Goal: Task Accomplishment & Management: Manage account settings

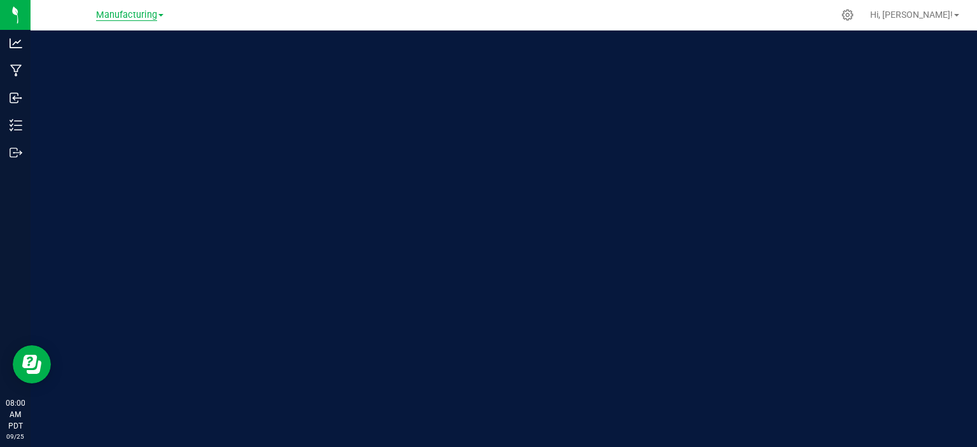
click at [134, 18] on span "Manufacturing" at bounding box center [126, 15] width 61 height 11
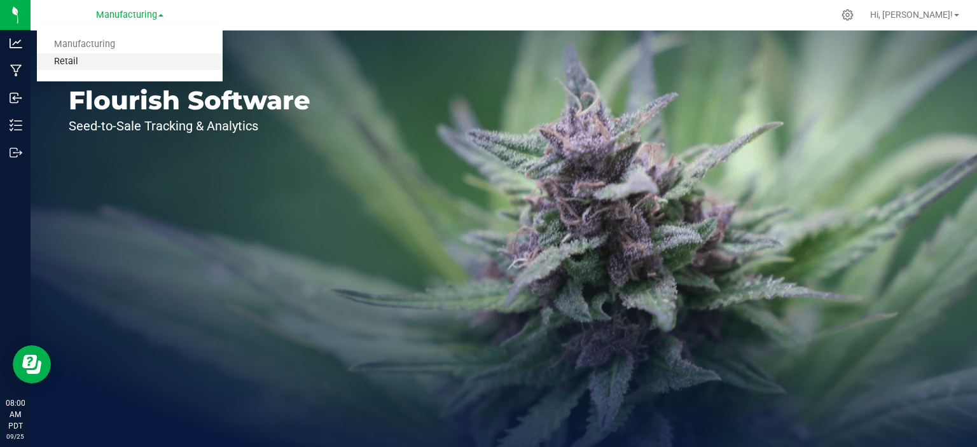
click at [71, 60] on link "Retail" at bounding box center [130, 61] width 186 height 17
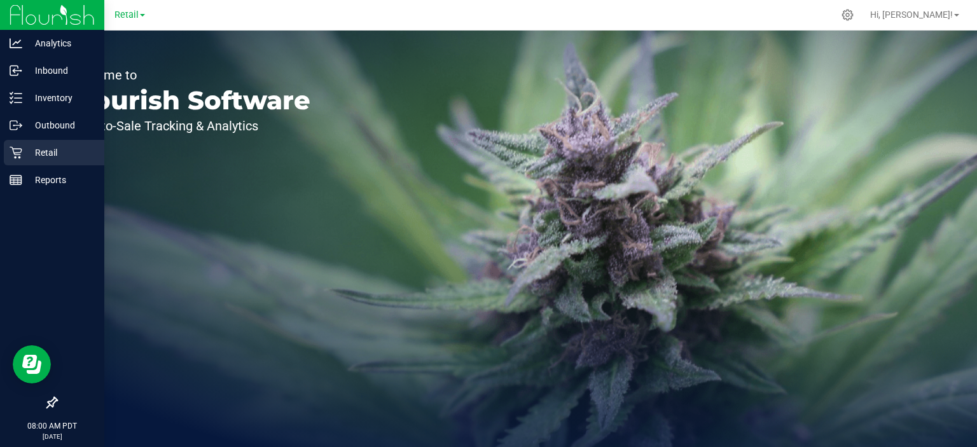
click at [18, 153] on icon at bounding box center [16, 152] width 13 height 13
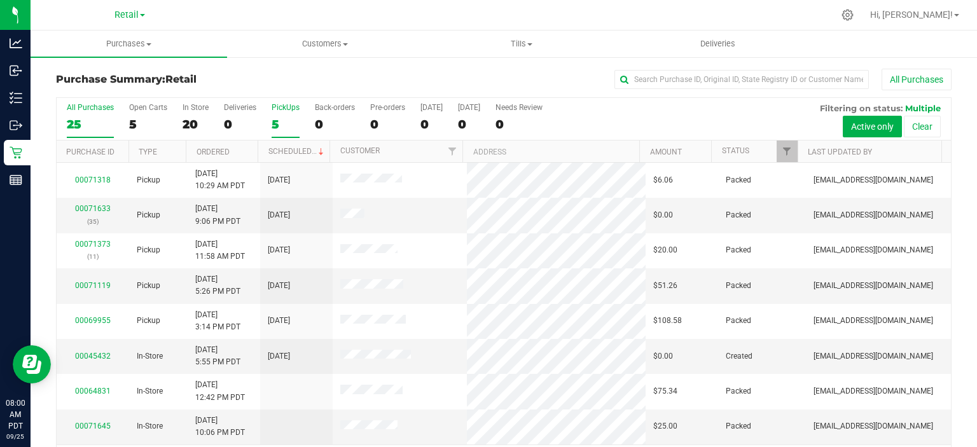
click at [275, 124] on div "5" at bounding box center [286, 124] width 28 height 15
click at [0, 0] on input "PickUps 5" at bounding box center [0, 0] width 0 height 0
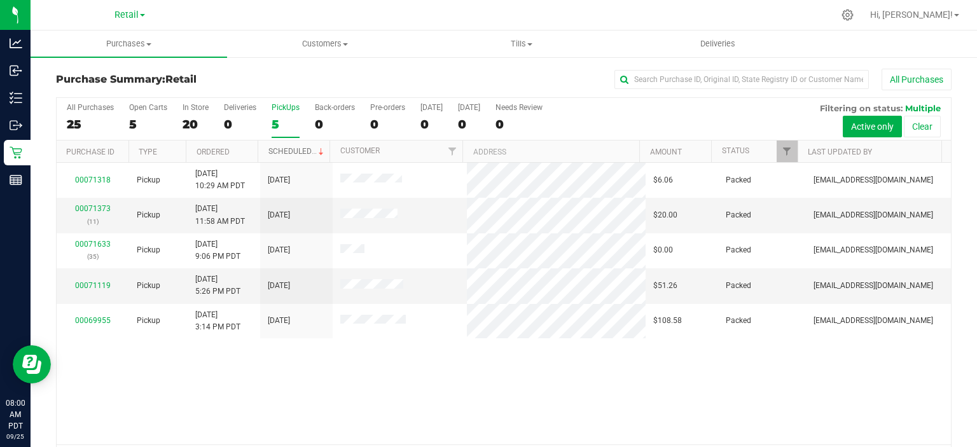
click at [293, 149] on link "Scheduled" at bounding box center [297, 151] width 58 height 9
click at [523, 41] on span "Tills" at bounding box center [521, 43] width 195 height 11
click at [471, 76] on span "Manage tills" at bounding box center [466, 76] width 86 height 11
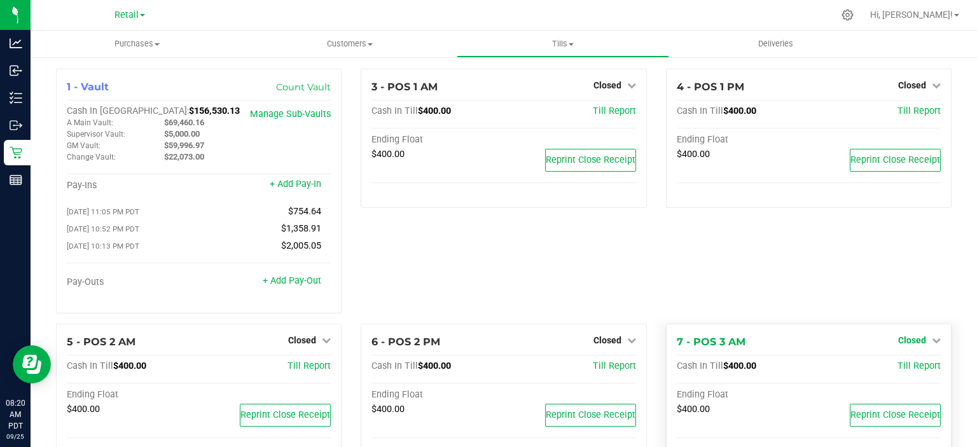
click at [932, 343] on icon at bounding box center [936, 340] width 9 height 9
click at [911, 364] on link "Open Till" at bounding box center [912, 366] width 34 height 10
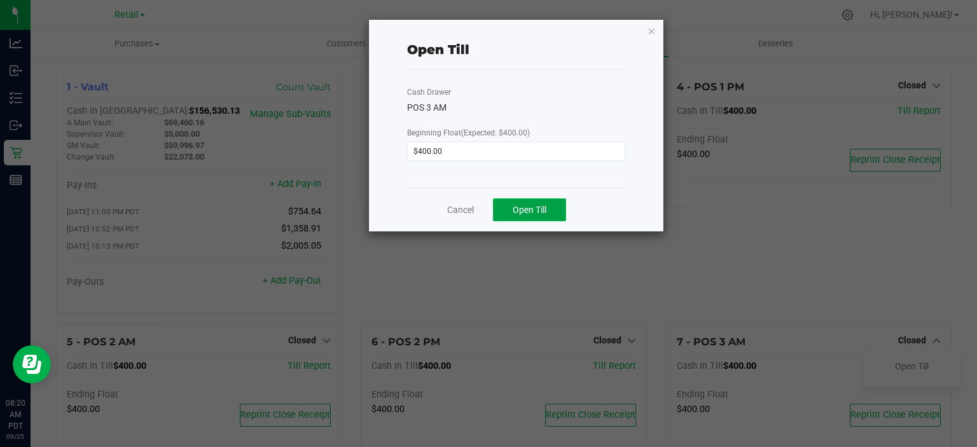
click at [532, 206] on span "Open Till" at bounding box center [530, 210] width 34 height 10
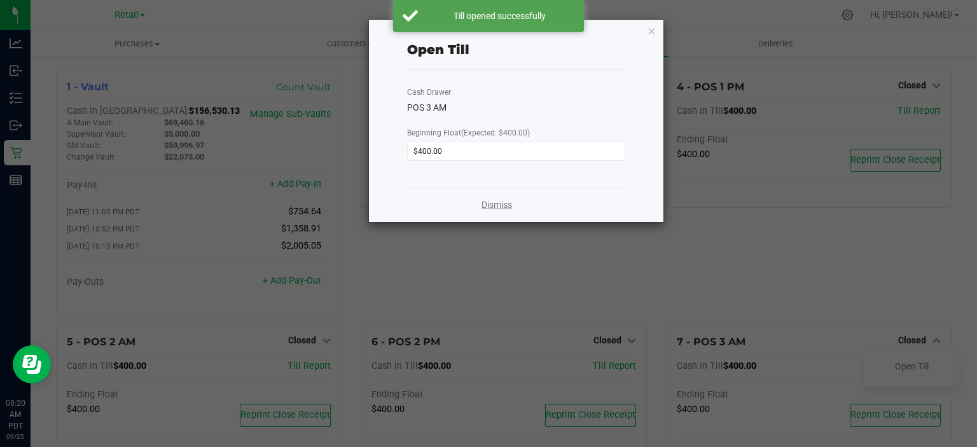
click at [496, 207] on link "Dismiss" at bounding box center [496, 204] width 31 height 13
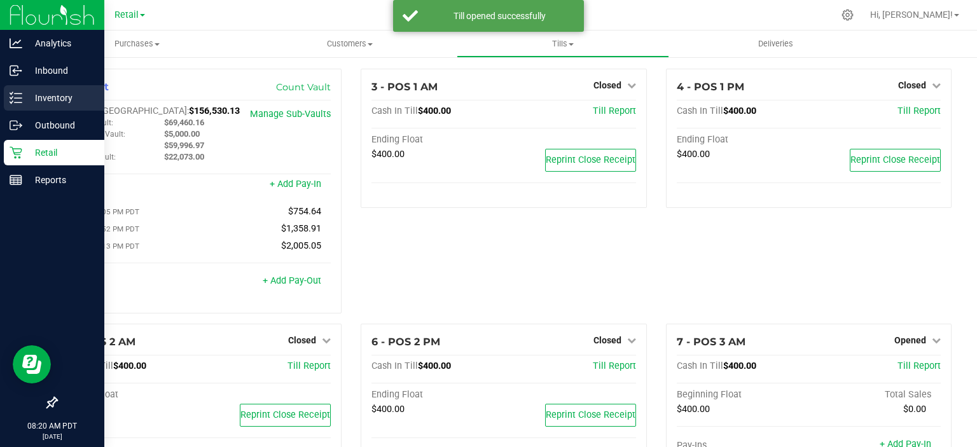
click at [18, 102] on line at bounding box center [18, 102] width 7 height 0
click at [50, 104] on p "Inventory" at bounding box center [60, 97] width 76 height 15
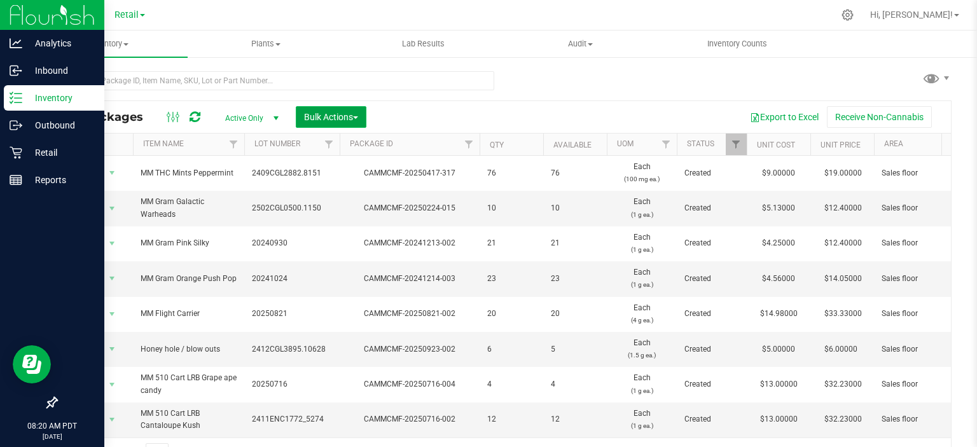
click at [358, 117] on span "button" at bounding box center [355, 117] width 5 height 3
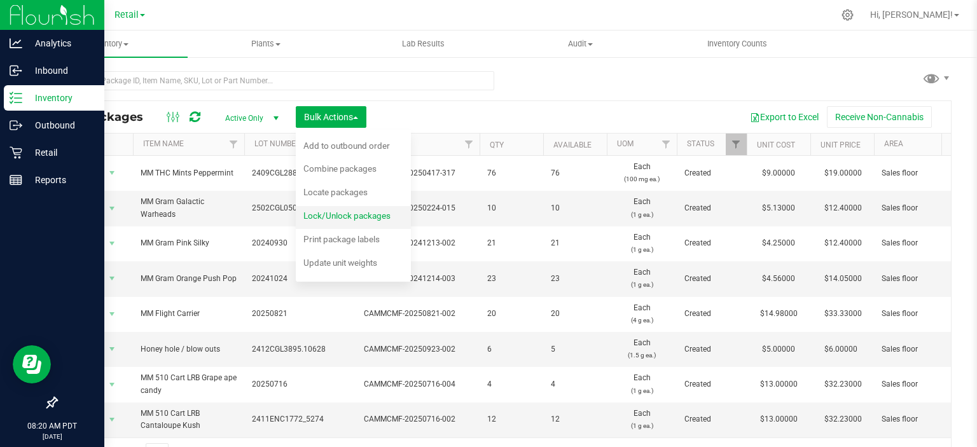
click at [384, 211] on span "Lock/Unlock packages" at bounding box center [346, 215] width 87 height 10
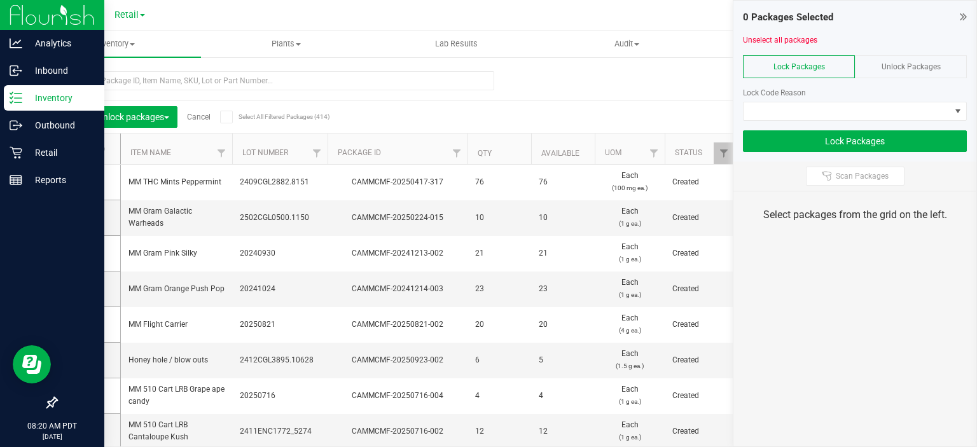
click at [933, 64] on span "Unlock Packages" at bounding box center [910, 66] width 59 height 9
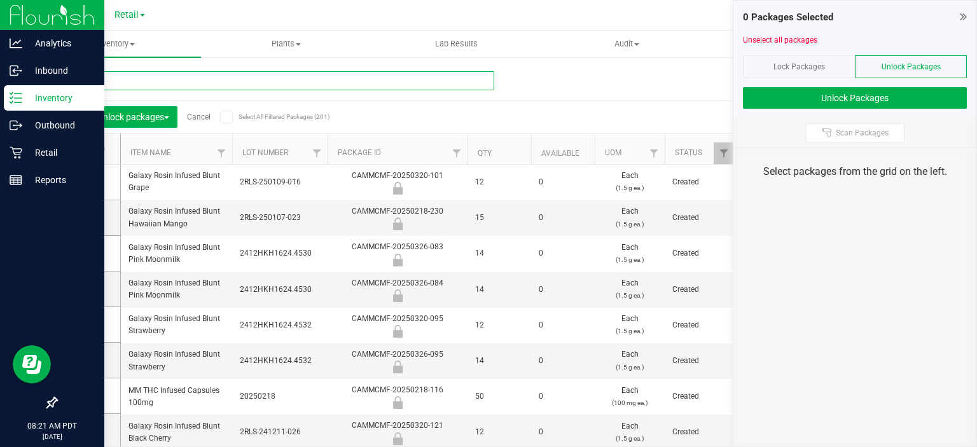
click at [107, 76] on input "text" at bounding box center [275, 80] width 438 height 19
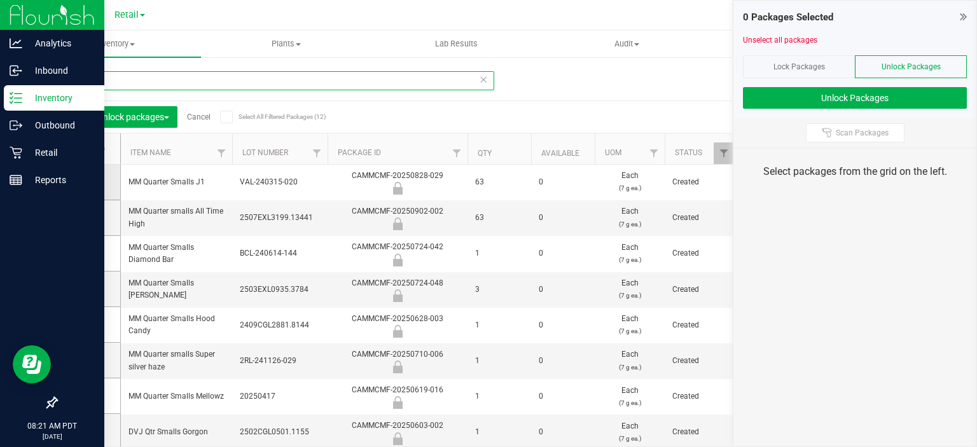
type input "q"
click at [86, 182] on icon at bounding box center [85, 182] width 8 height 0
click at [0, 0] on input "checkbox" at bounding box center [0, 0] width 0 height 0
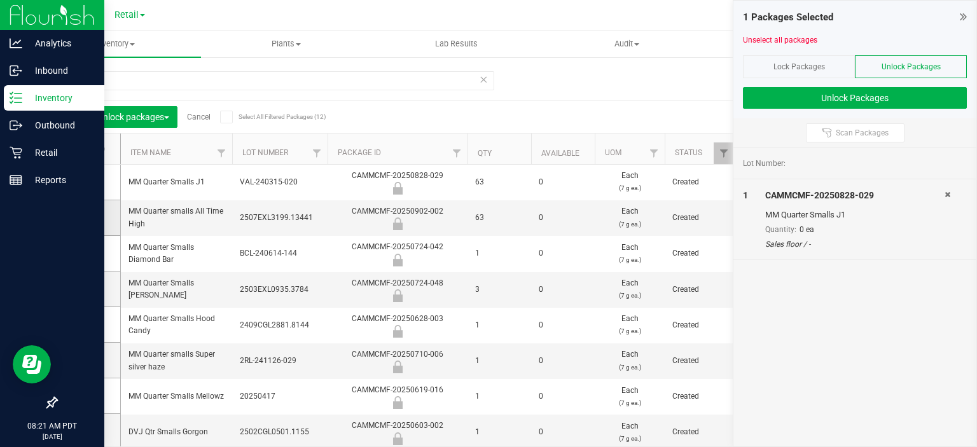
click at [84, 217] on icon at bounding box center [85, 217] width 8 height 0
click at [0, 0] on input "checkbox" at bounding box center [0, 0] width 0 height 0
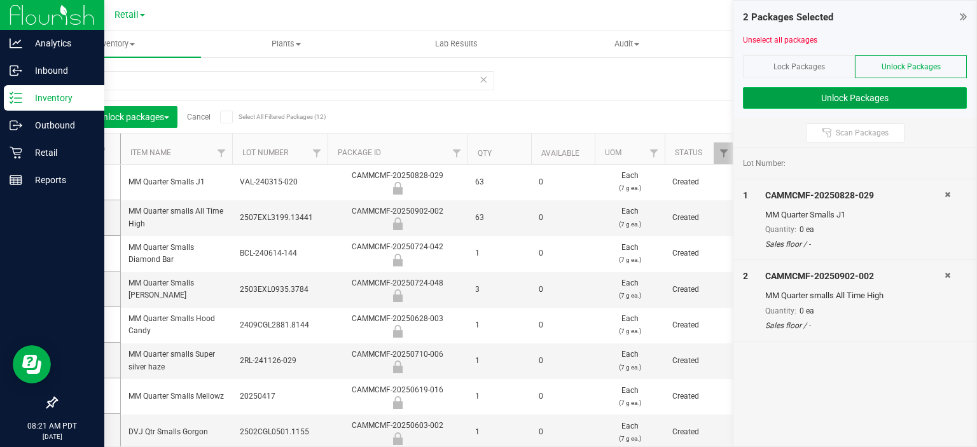
click at [878, 99] on button "Unlock Packages" at bounding box center [855, 98] width 224 height 22
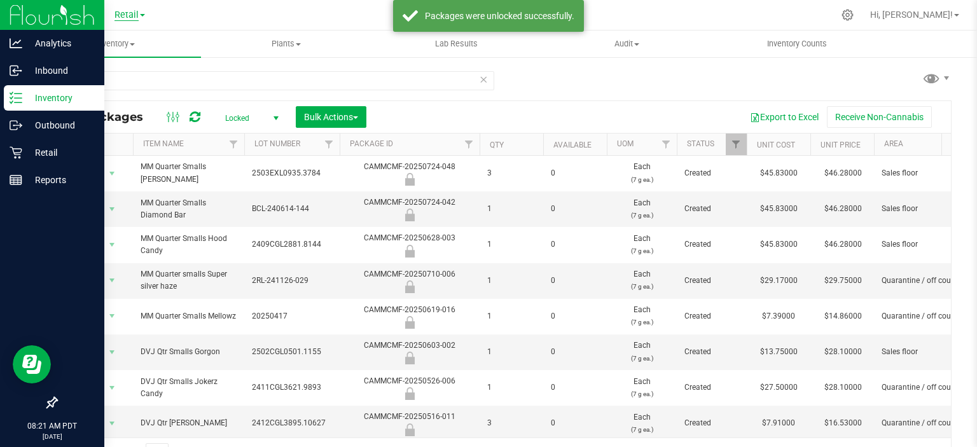
click at [124, 11] on span "Retail" at bounding box center [126, 15] width 24 height 11
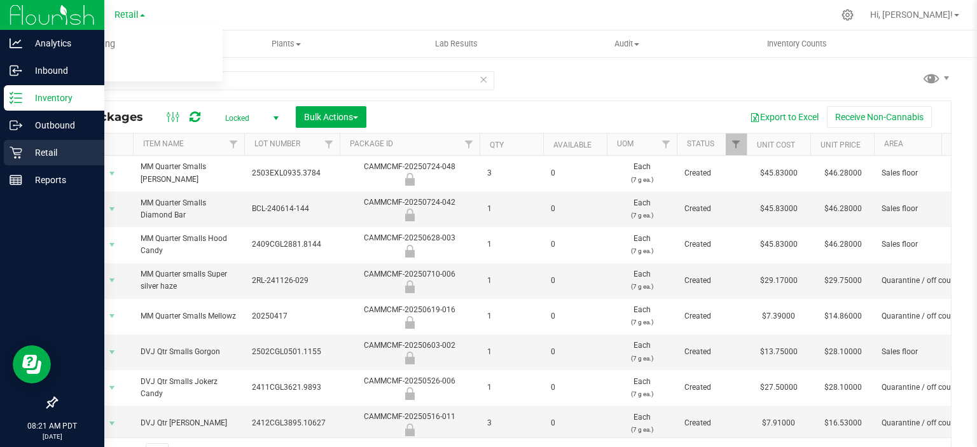
click at [10, 152] on icon at bounding box center [16, 152] width 13 height 13
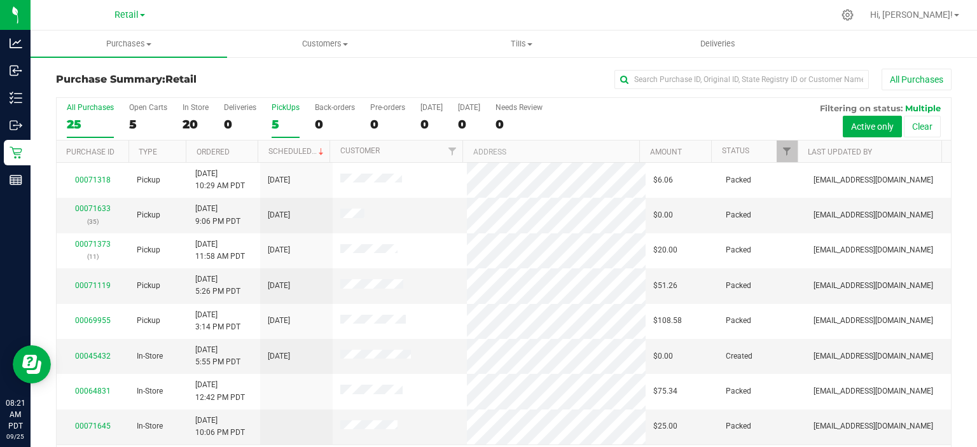
click at [282, 118] on div "5" at bounding box center [286, 124] width 28 height 15
click at [0, 0] on input "PickUps 5" at bounding box center [0, 0] width 0 height 0
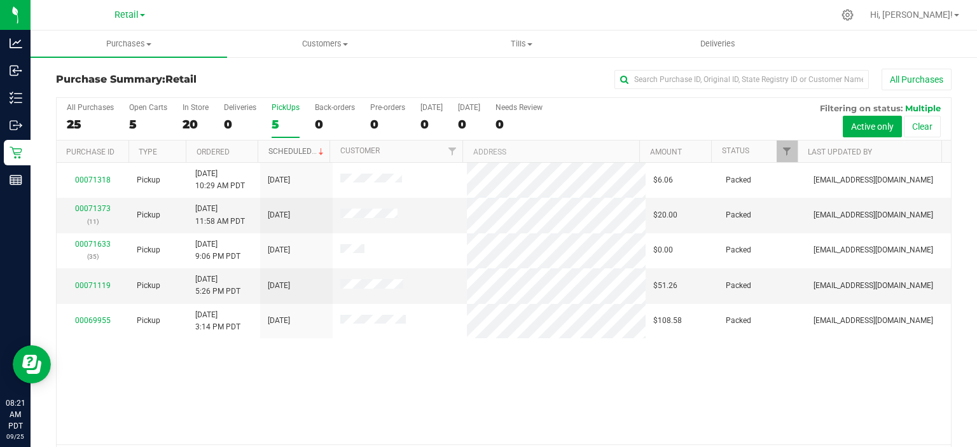
click at [316, 150] on span at bounding box center [321, 152] width 10 height 10
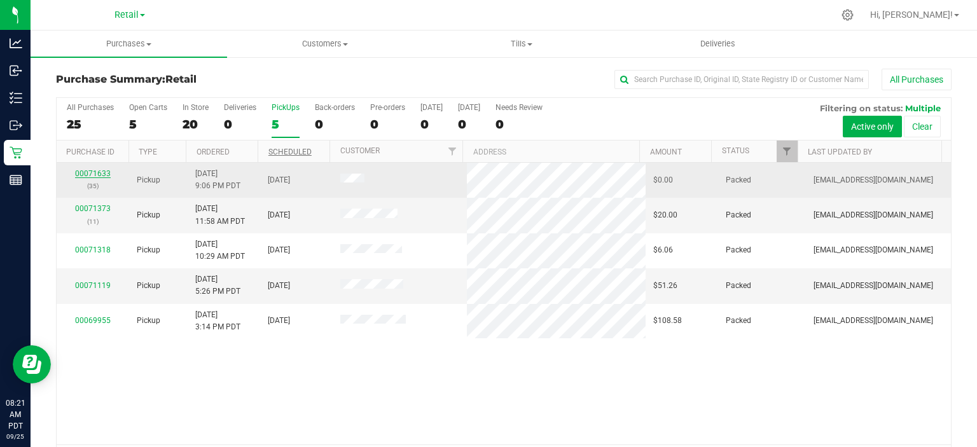
click at [85, 176] on link "00071633" at bounding box center [93, 173] width 36 height 9
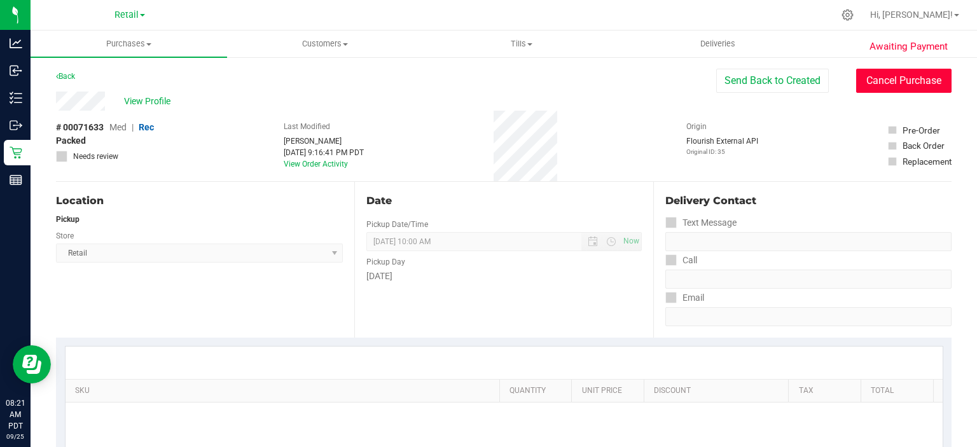
click at [896, 83] on button "Cancel Purchase" at bounding box center [903, 81] width 95 height 24
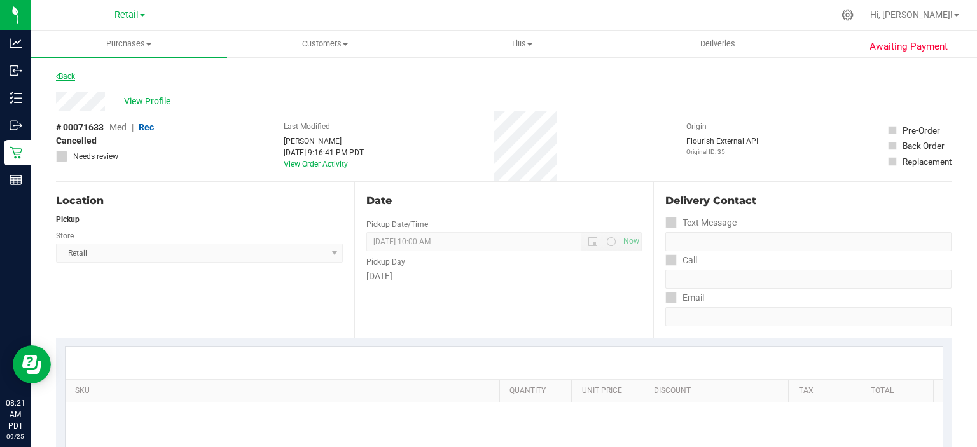
click at [72, 73] on link "Back" at bounding box center [65, 76] width 19 height 9
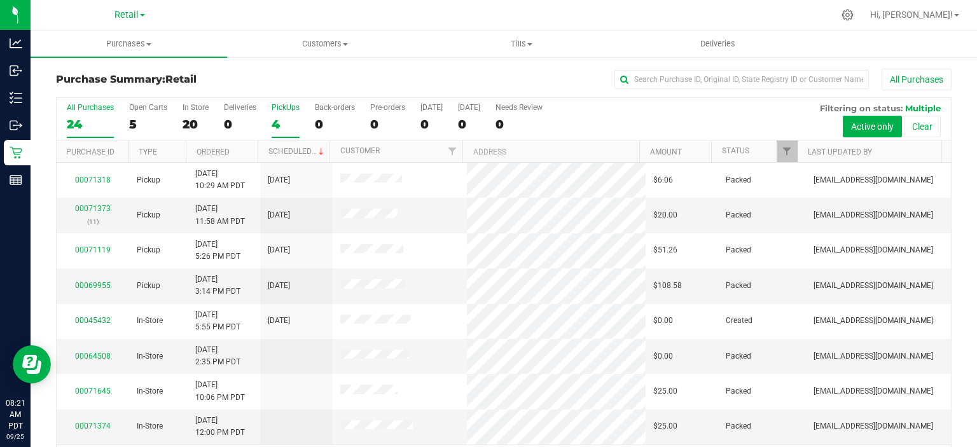
click at [280, 117] on div "4" at bounding box center [286, 124] width 28 height 15
click at [0, 0] on input "PickUps 4" at bounding box center [0, 0] width 0 height 0
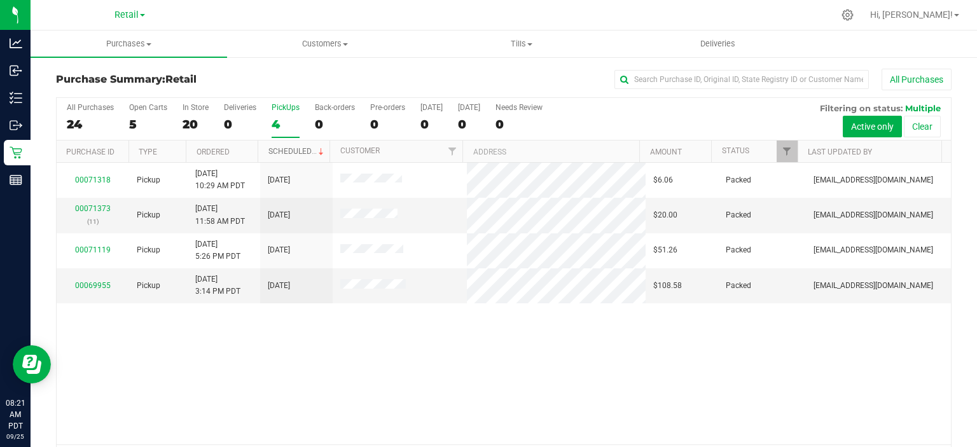
click at [293, 149] on link "Scheduled" at bounding box center [297, 151] width 58 height 9
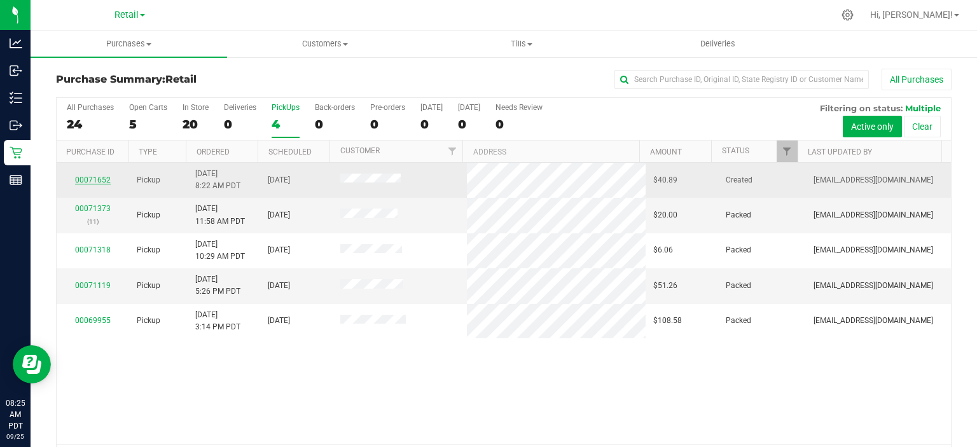
click at [95, 176] on link "00071652" at bounding box center [93, 180] width 36 height 9
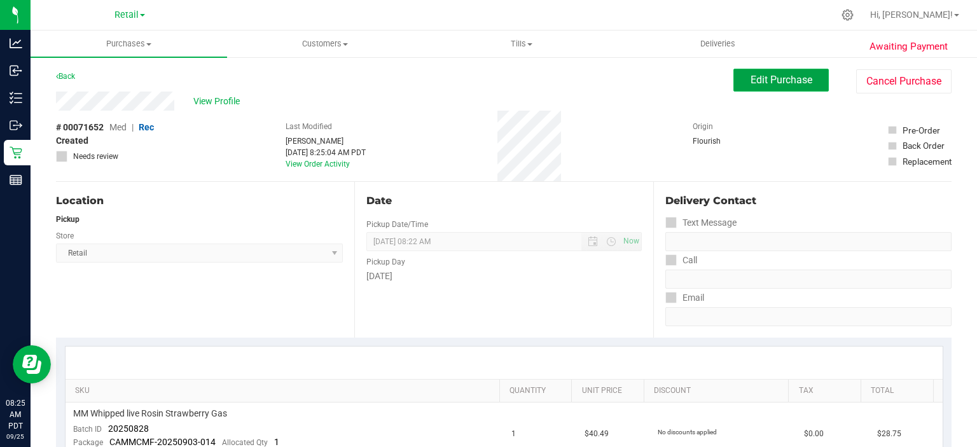
click at [780, 82] on span "Edit Purchase" at bounding box center [781, 80] width 62 height 12
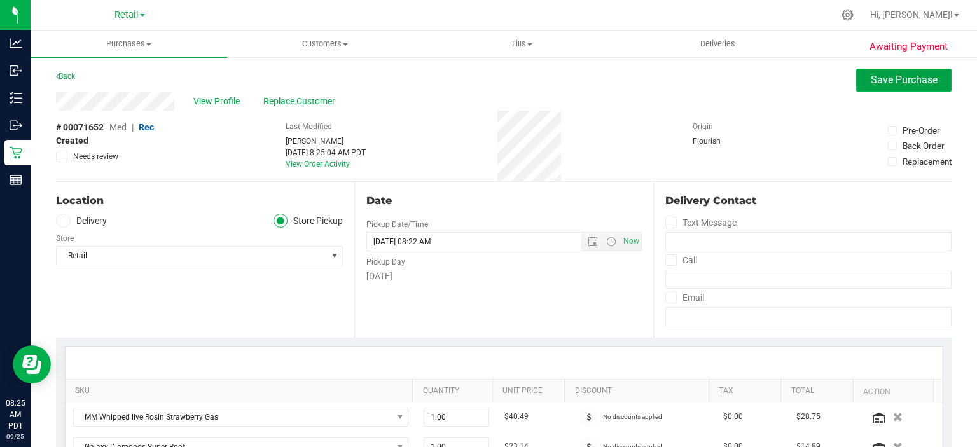
click at [911, 79] on span "Save Purchase" at bounding box center [904, 80] width 67 height 12
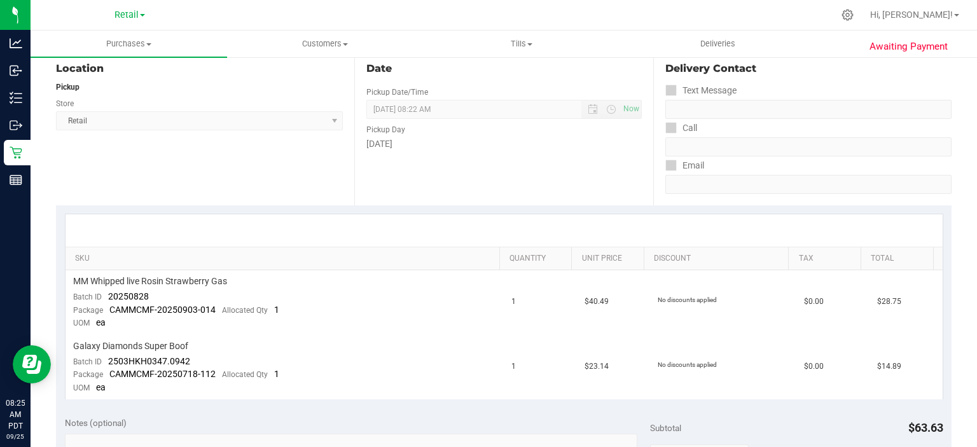
scroll to position [326, 0]
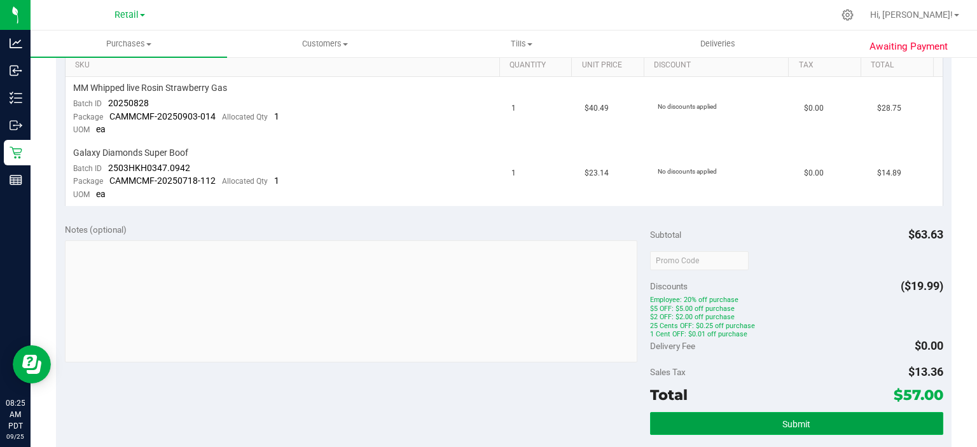
click at [792, 422] on span "Submit" at bounding box center [796, 424] width 28 height 10
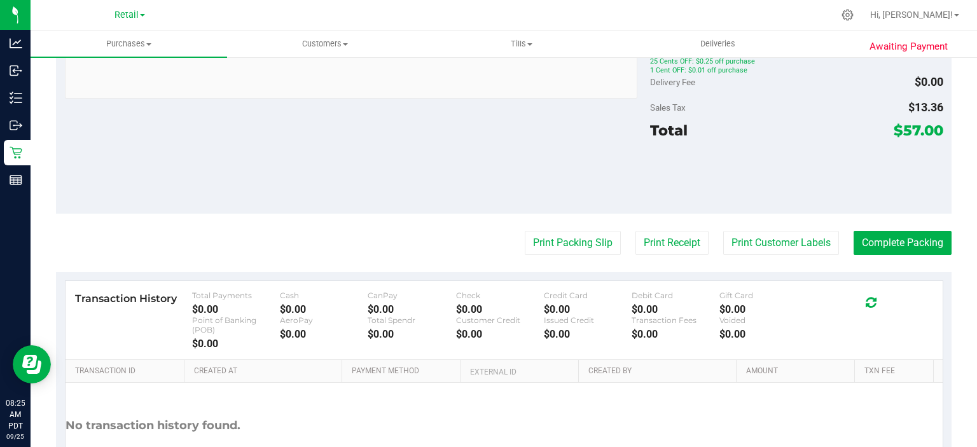
scroll to position [625, 0]
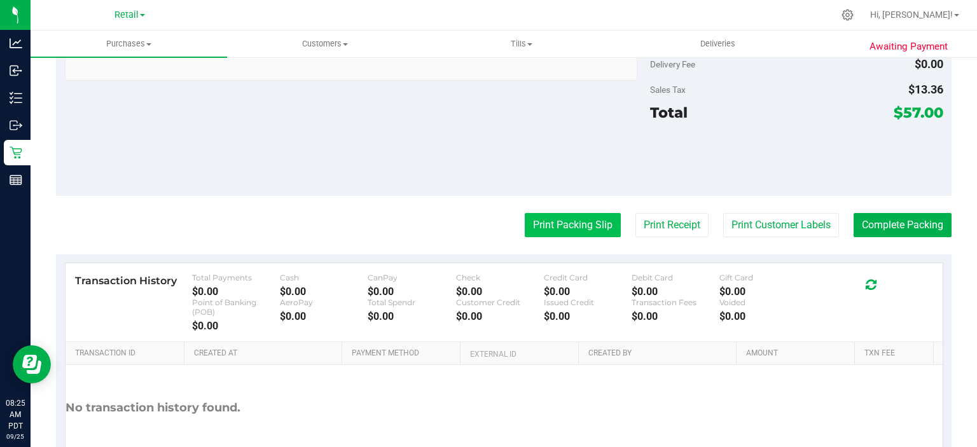
click at [566, 221] on button "Print Packing Slip" at bounding box center [573, 225] width 96 height 24
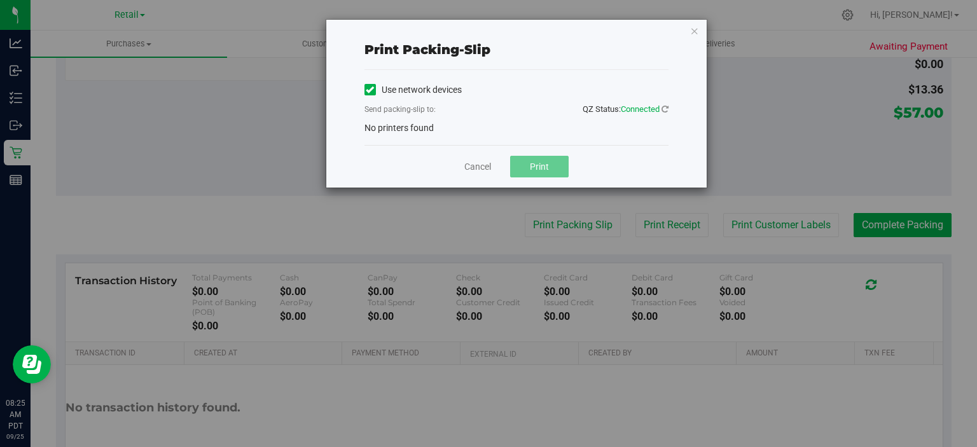
click at [376, 85] on label "Use network devices" at bounding box center [412, 89] width 97 height 13
click at [0, 0] on input "Use network devices" at bounding box center [0, 0] width 0 height 0
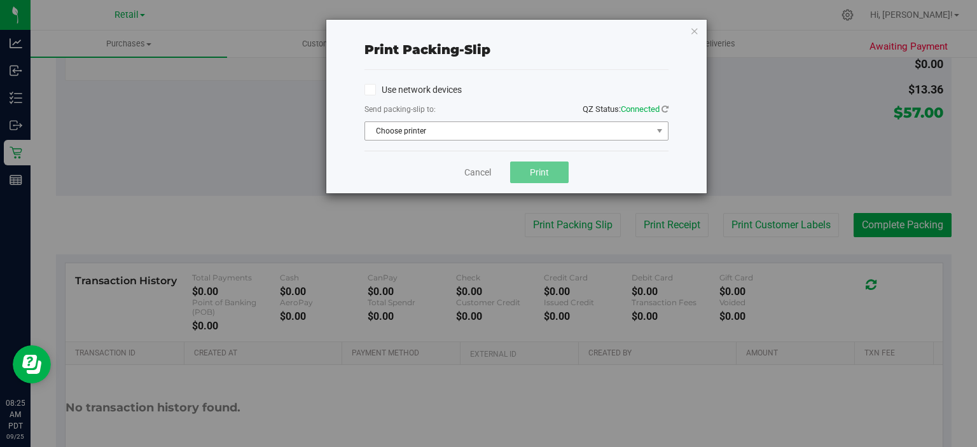
click at [453, 132] on span "Choose printer" at bounding box center [508, 131] width 287 height 18
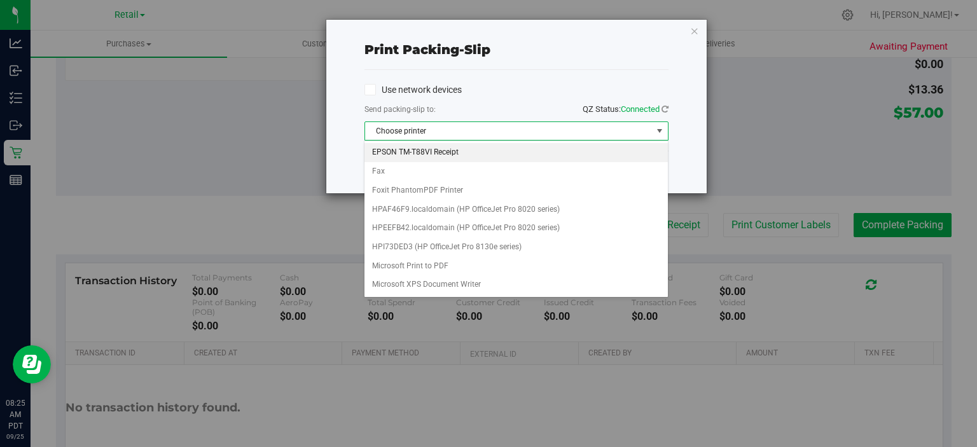
click at [439, 149] on li "EPSON TM-T88VI Receipt" at bounding box center [515, 152] width 303 height 19
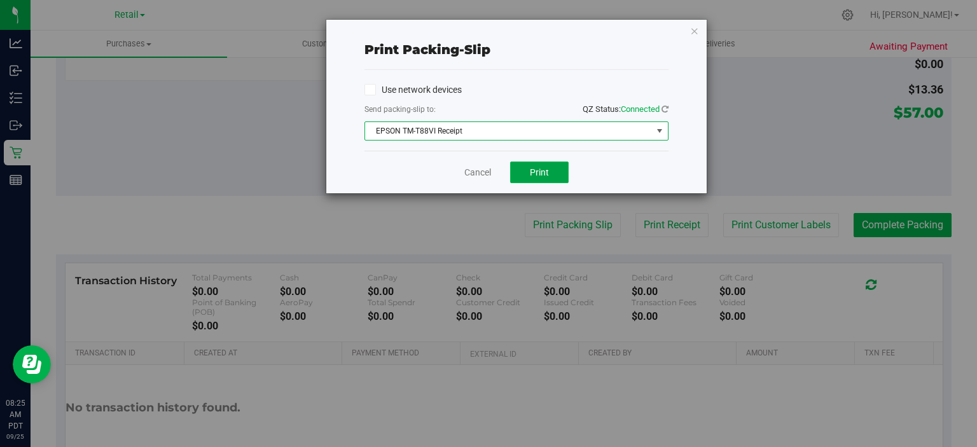
click at [549, 174] on button "Print" at bounding box center [539, 173] width 59 height 22
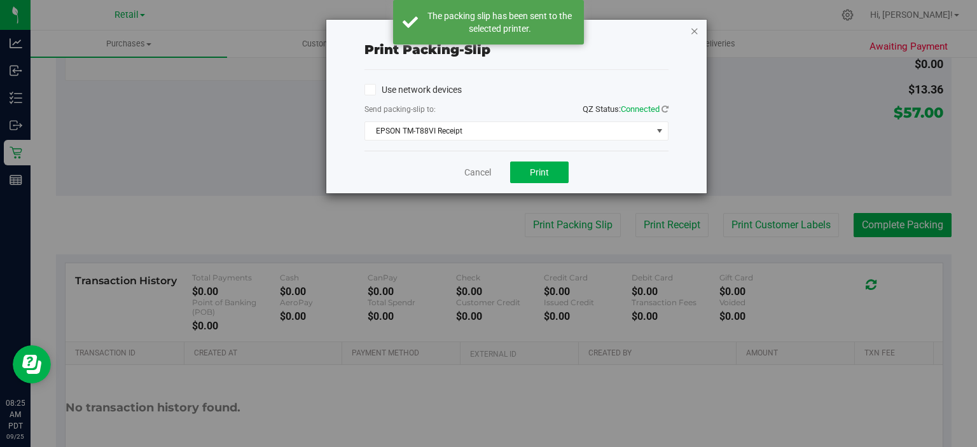
click at [697, 27] on icon "button" at bounding box center [694, 30] width 9 height 15
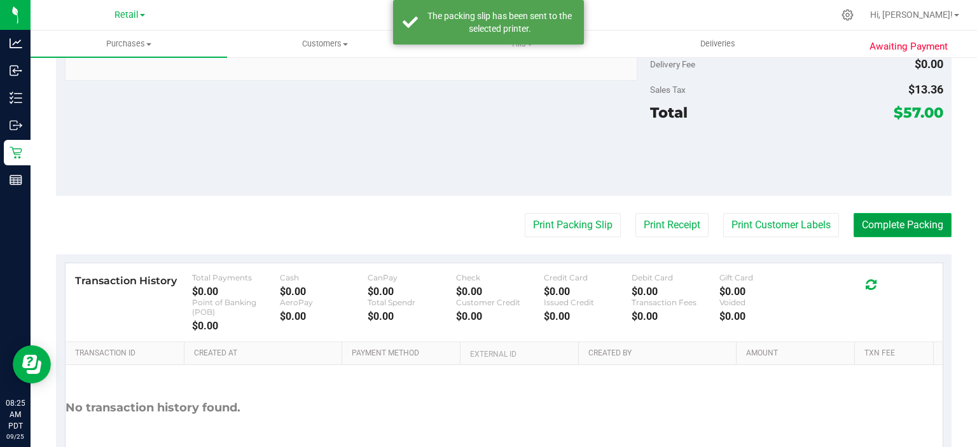
click at [902, 228] on button "Complete Packing" at bounding box center [902, 225] width 98 height 24
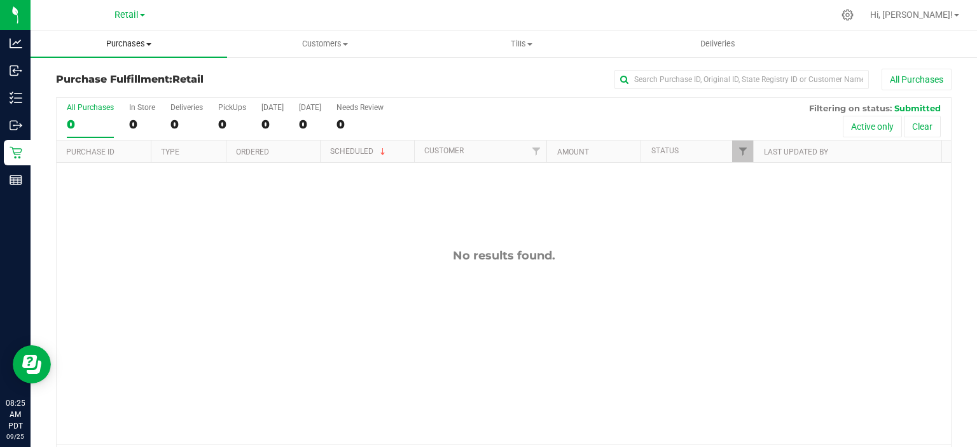
click at [145, 46] on span "Purchases" at bounding box center [129, 43] width 197 height 11
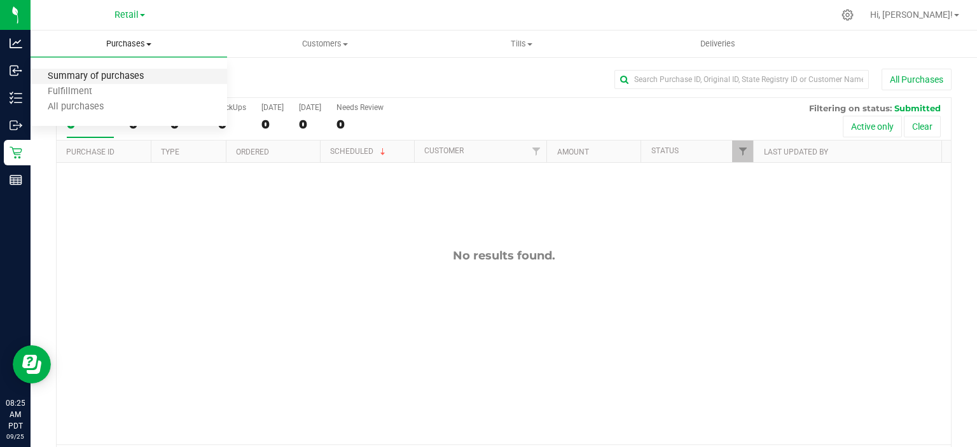
click at [114, 74] on span "Summary of purchases" at bounding box center [96, 76] width 130 height 11
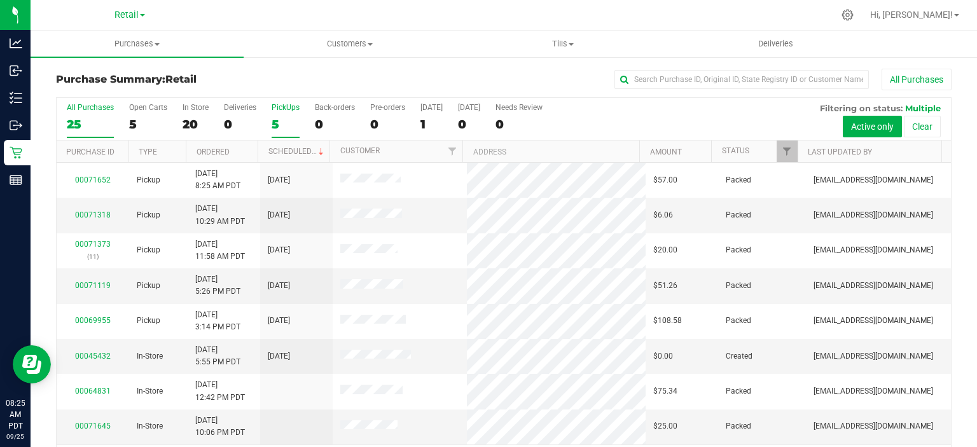
click at [275, 124] on div "5" at bounding box center [286, 124] width 28 height 15
click at [0, 0] on input "PickUps 5" at bounding box center [0, 0] width 0 height 0
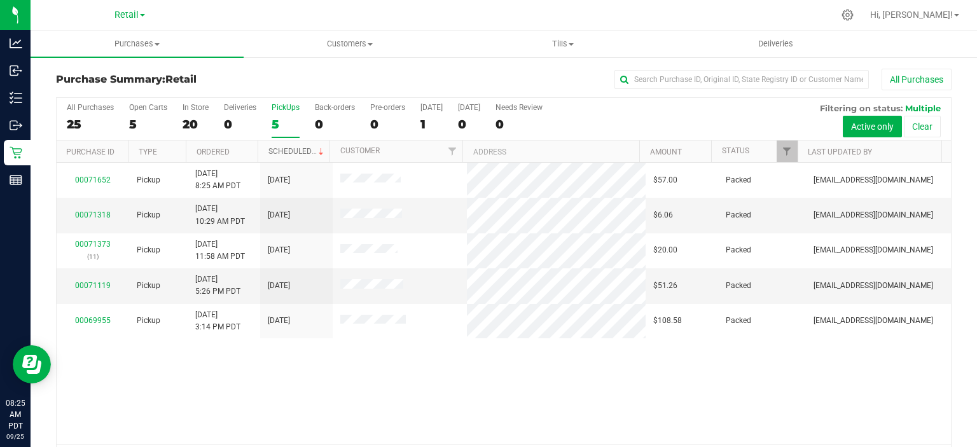
click at [297, 148] on link "Scheduled" at bounding box center [297, 151] width 58 height 9
